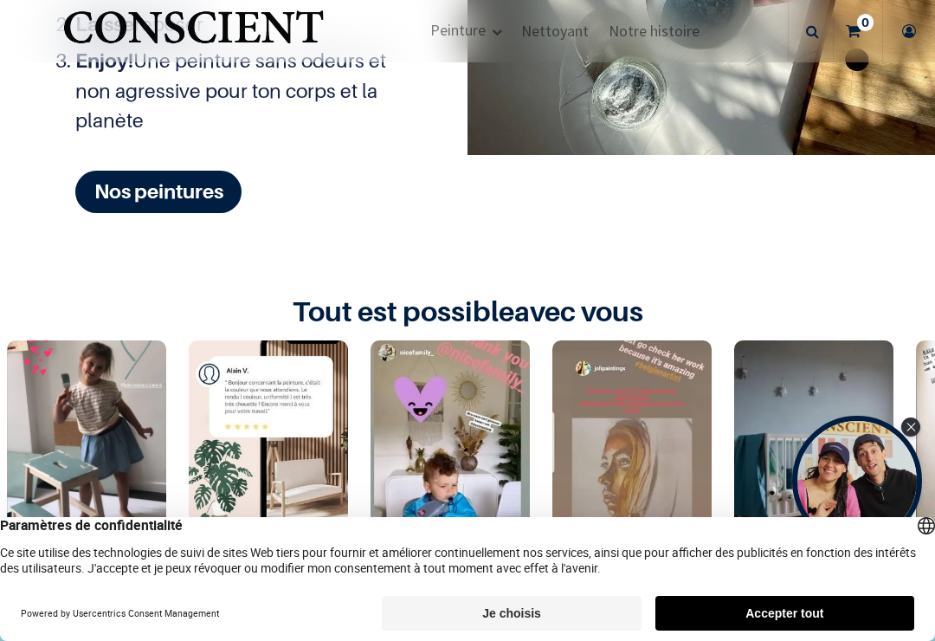
scroll to position [2246, 0]
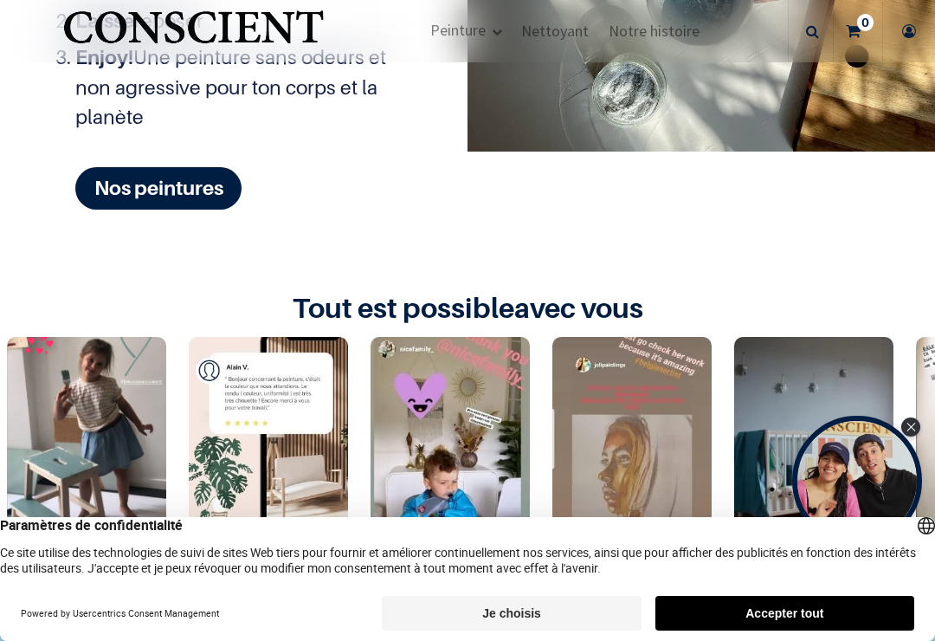
click at [185, 177] on link "Nos peintures" at bounding box center [158, 188] width 166 height 42
click at [188, 178] on link "Nos peintures" at bounding box center [158, 188] width 166 height 42
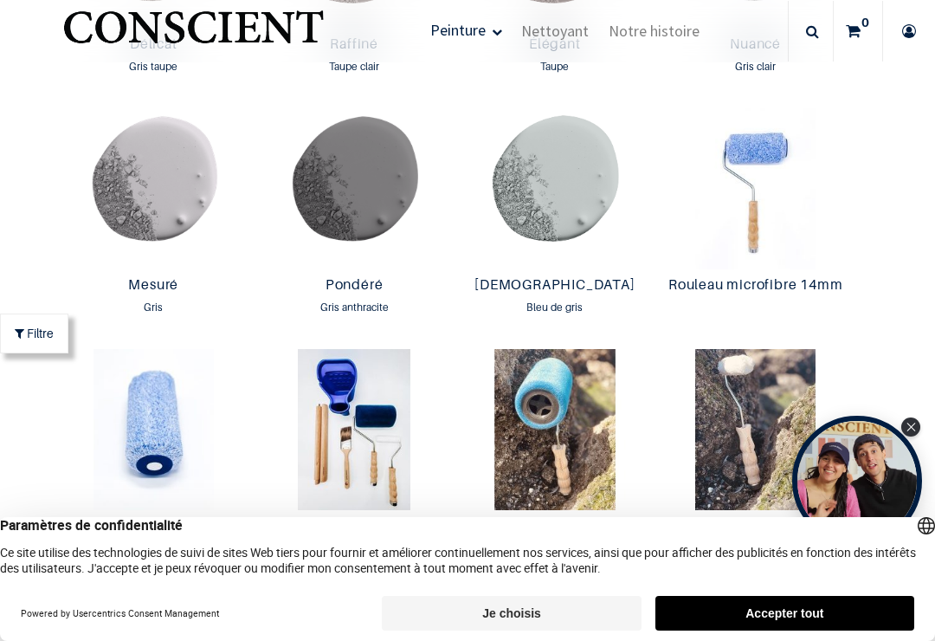
scroll to position [2554, 0]
click at [779, 604] on button "Accepter tout" at bounding box center [784, 613] width 259 height 35
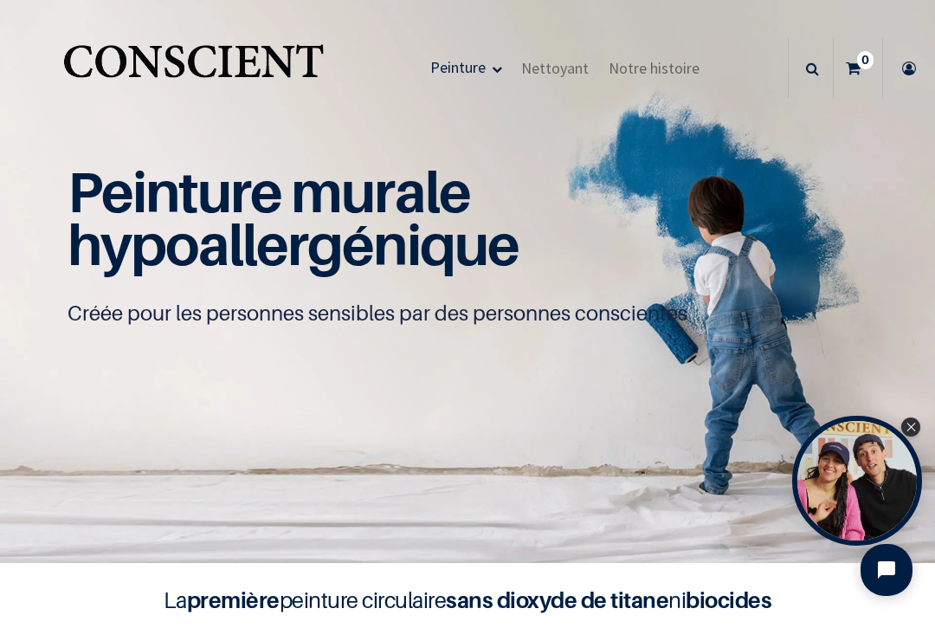
scroll to position [0, 0]
click at [571, 64] on span "Nettoyant" at bounding box center [555, 68] width 68 height 20
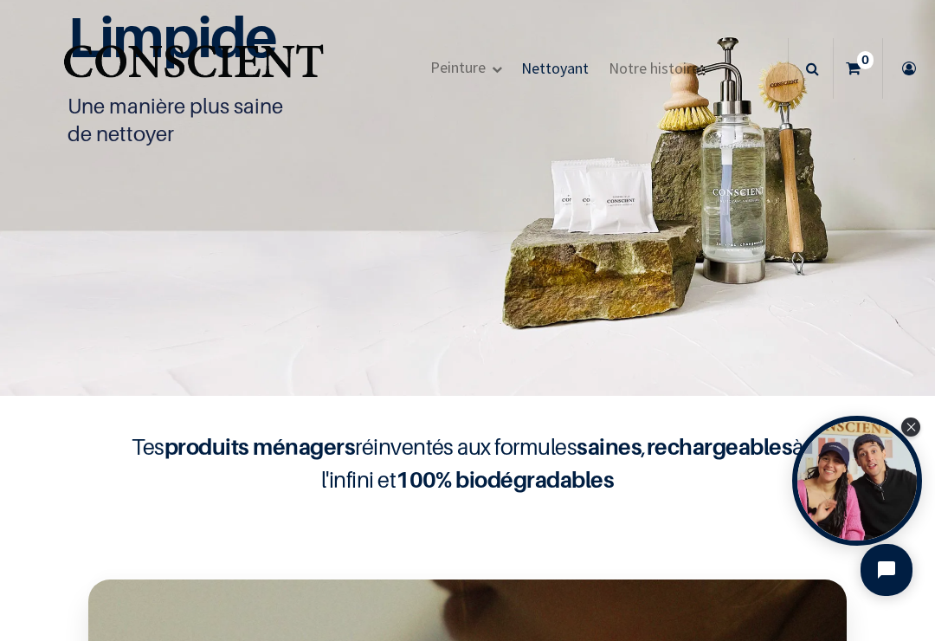
scroll to position [165, 0]
